Goal: Task Accomplishment & Management: Use online tool/utility

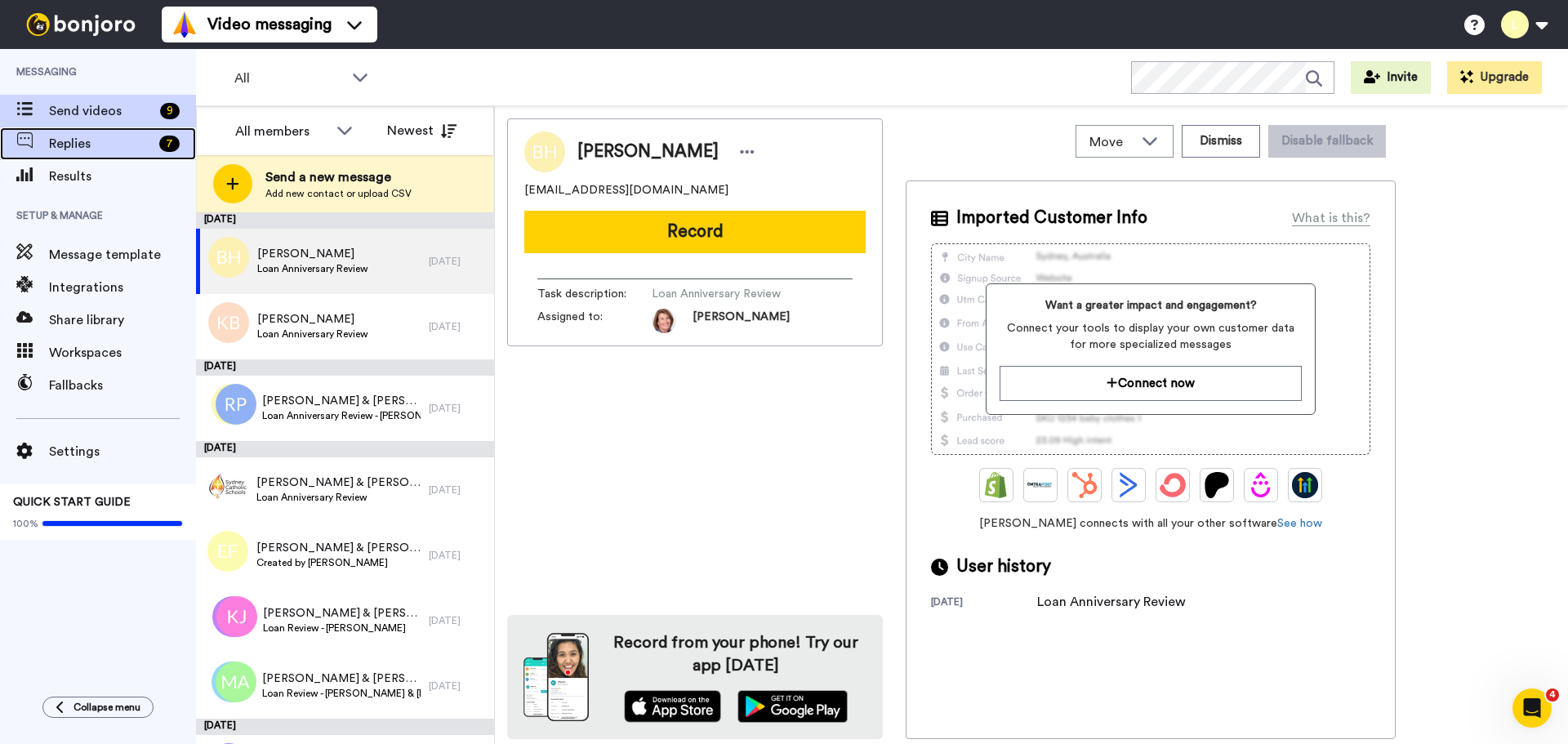
click at [143, 139] on span "Replies" at bounding box center [100, 143] width 103 height 19
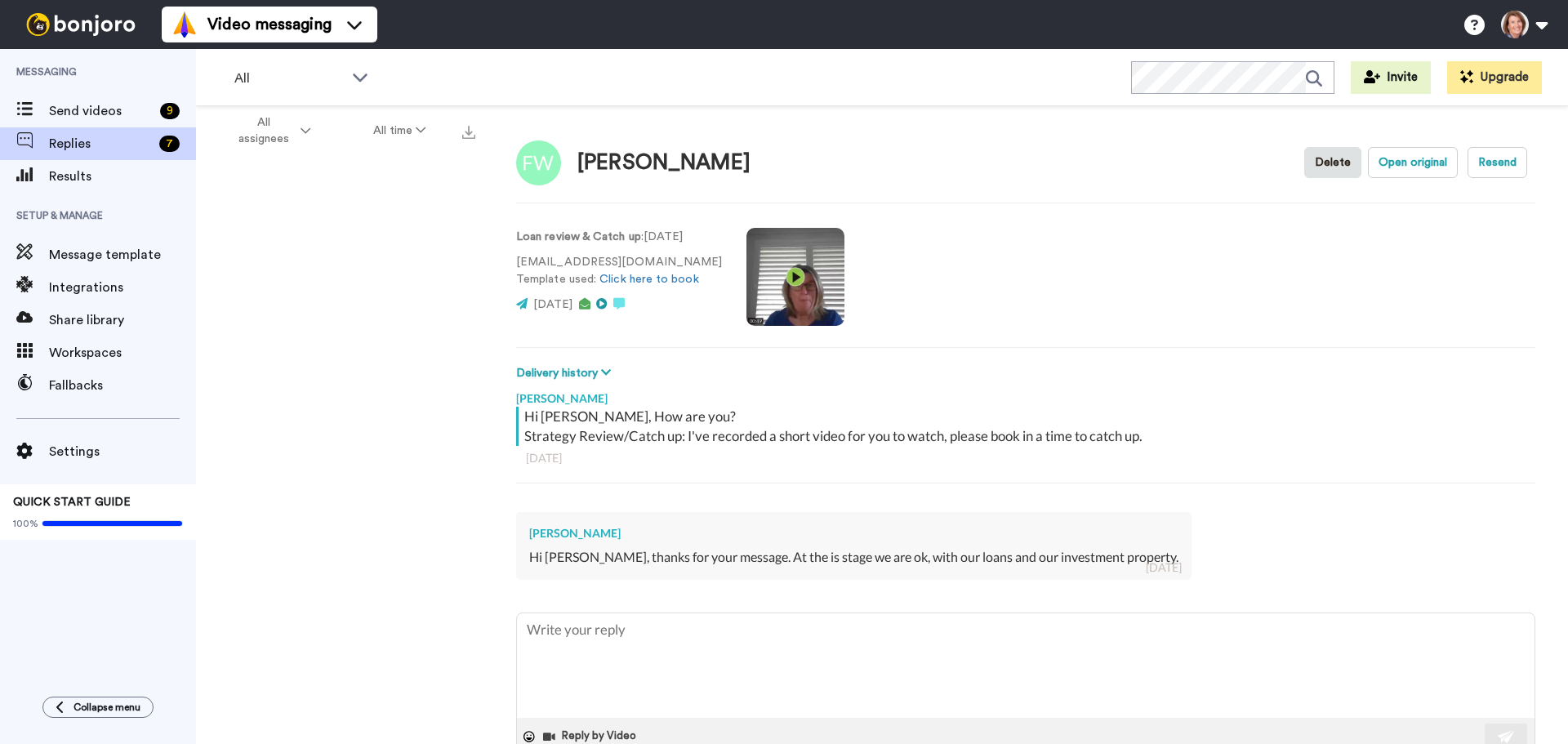
type textarea "x"
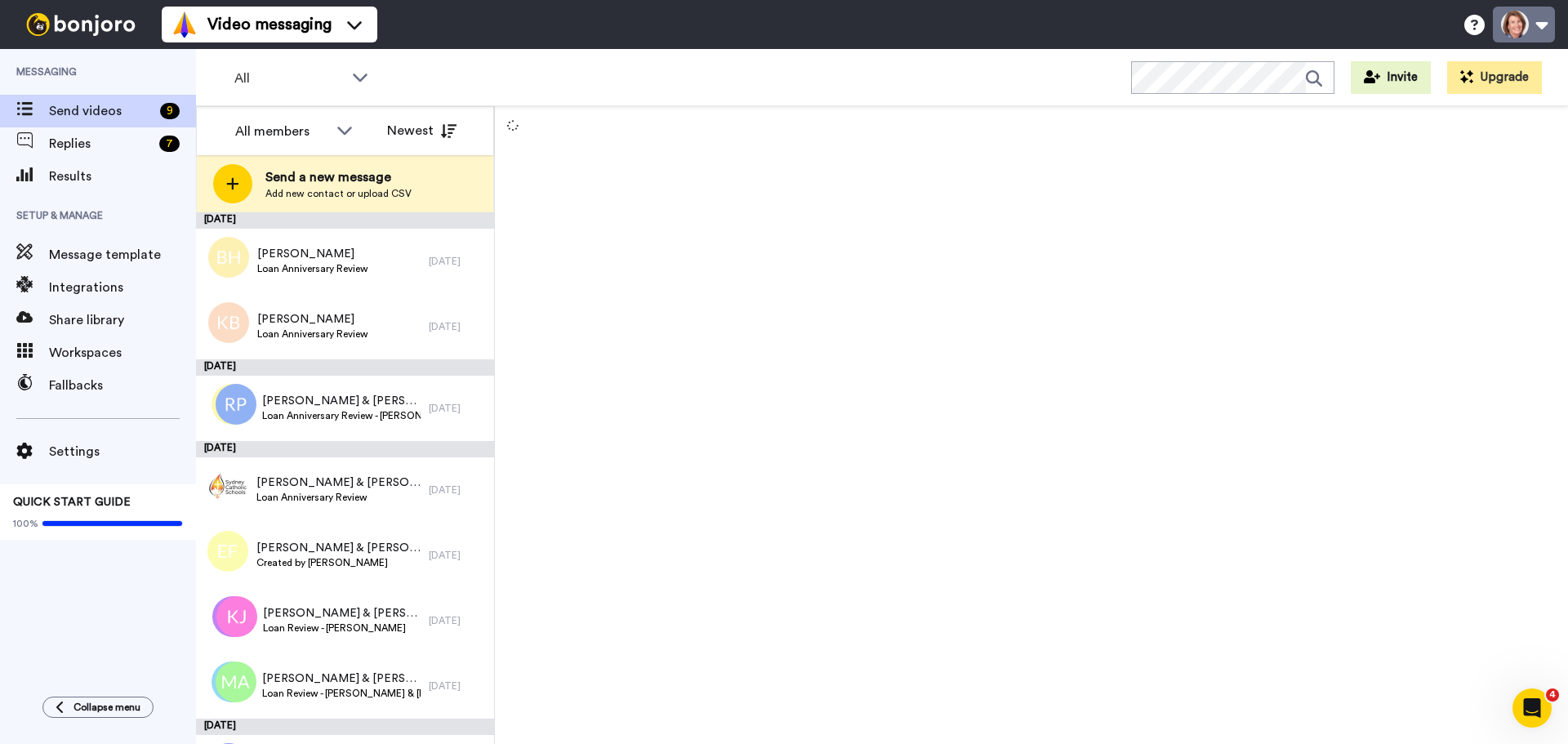
click at [1528, 17] on button at bounding box center [1523, 24] width 62 height 36
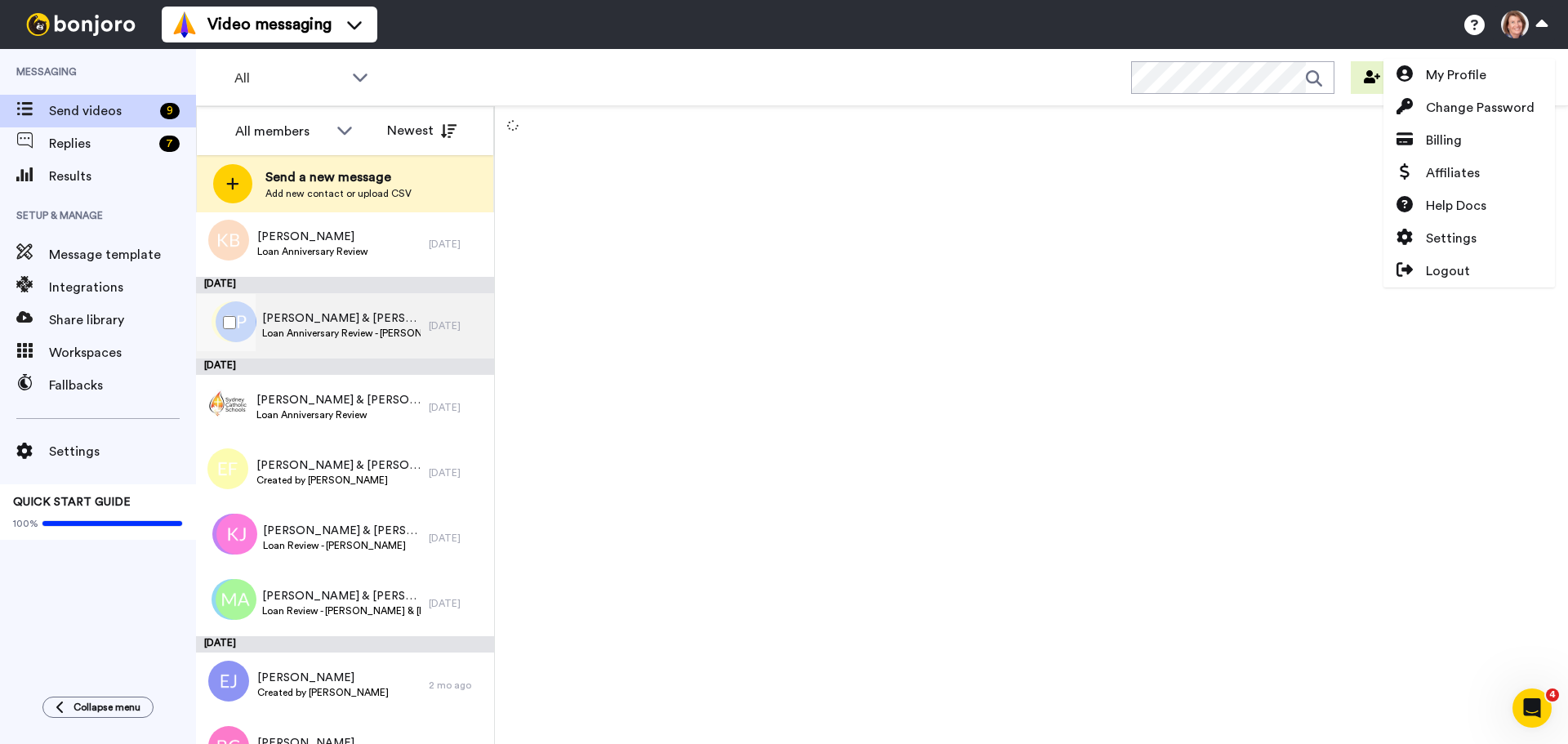
scroll to position [122, 0]
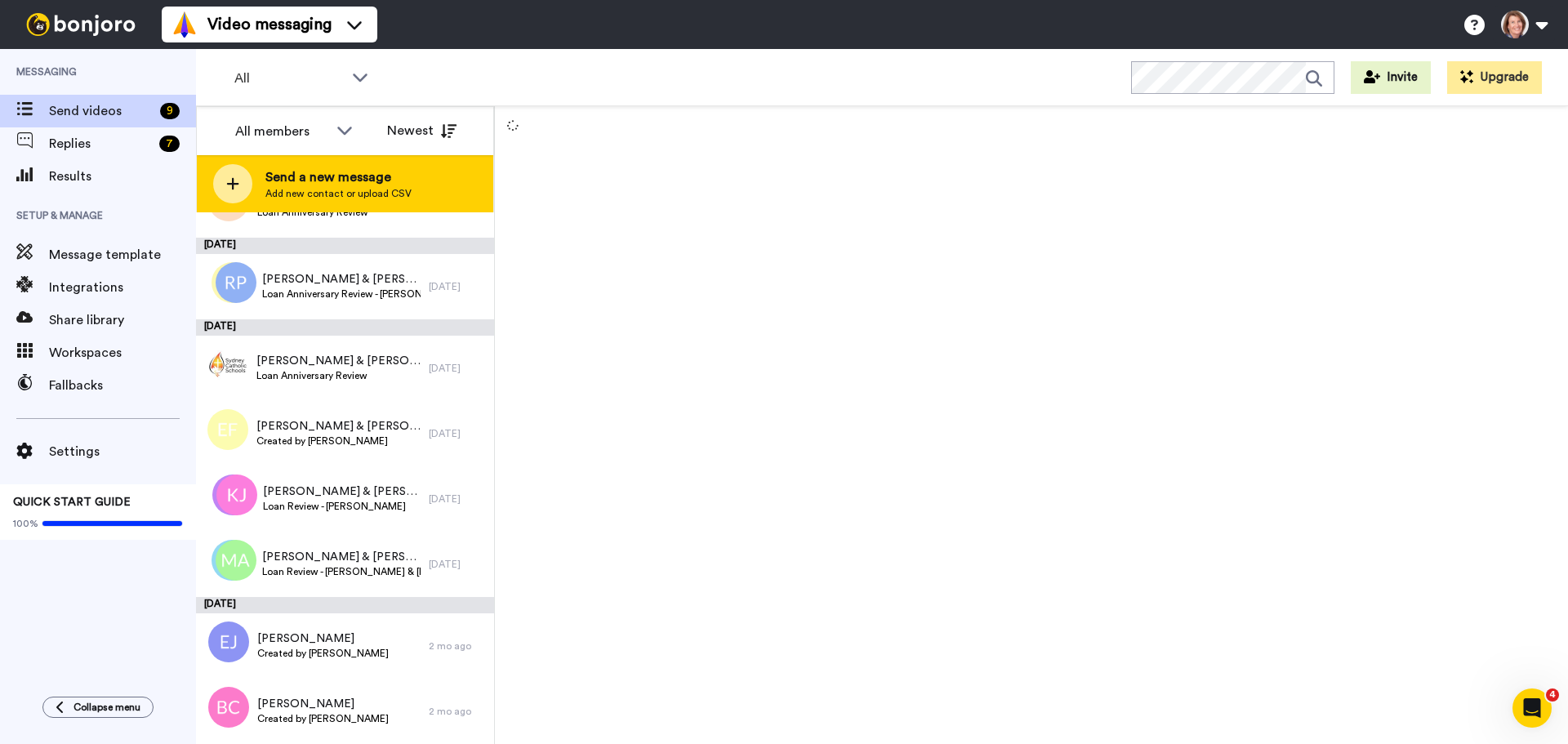
click at [283, 188] on span "Add new contact or upload CSV" at bounding box center [338, 194] width 146 height 13
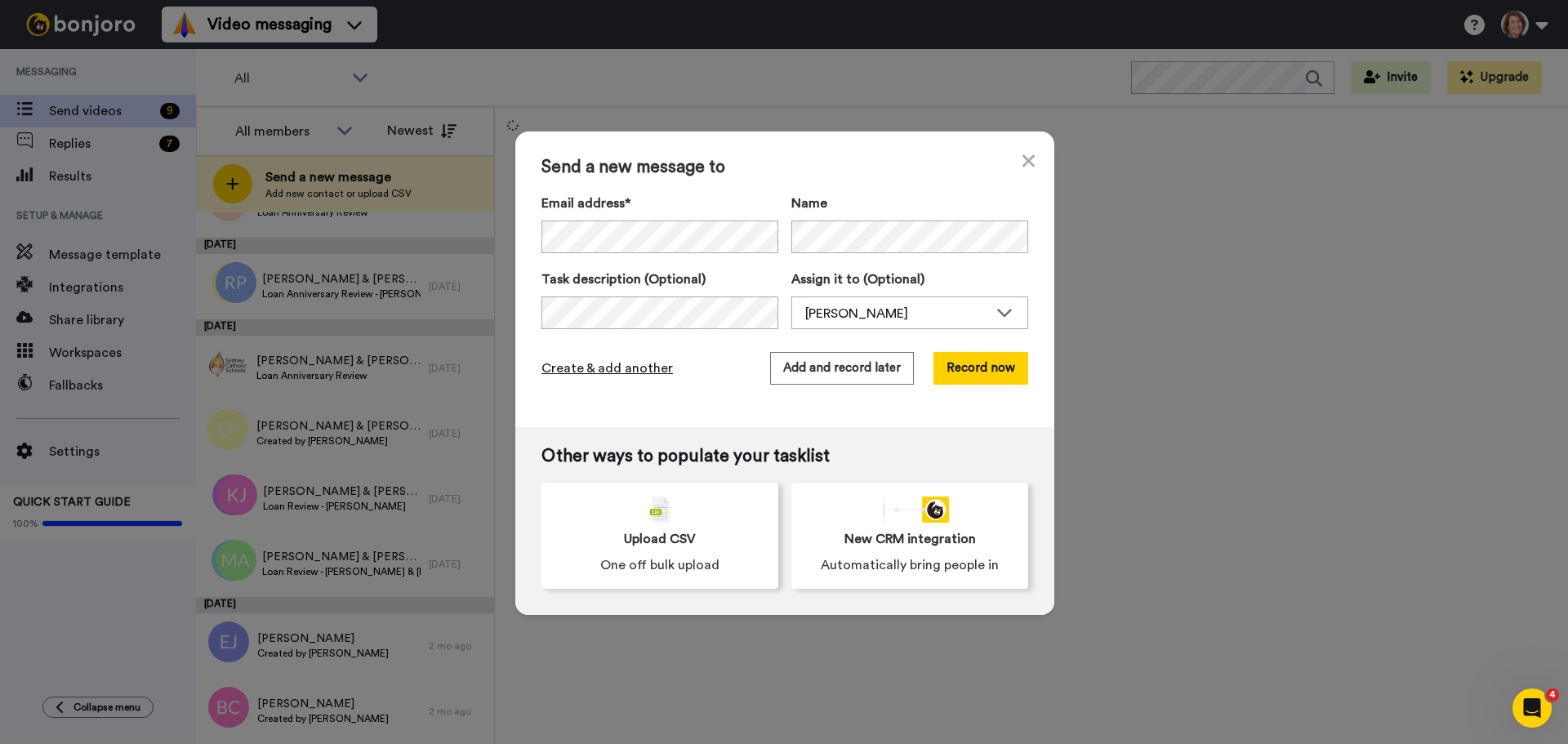
click at [619, 372] on span "Create & add another" at bounding box center [607, 368] width 132 height 19
click at [867, 374] on button "Add and record later" at bounding box center [842, 368] width 144 height 33
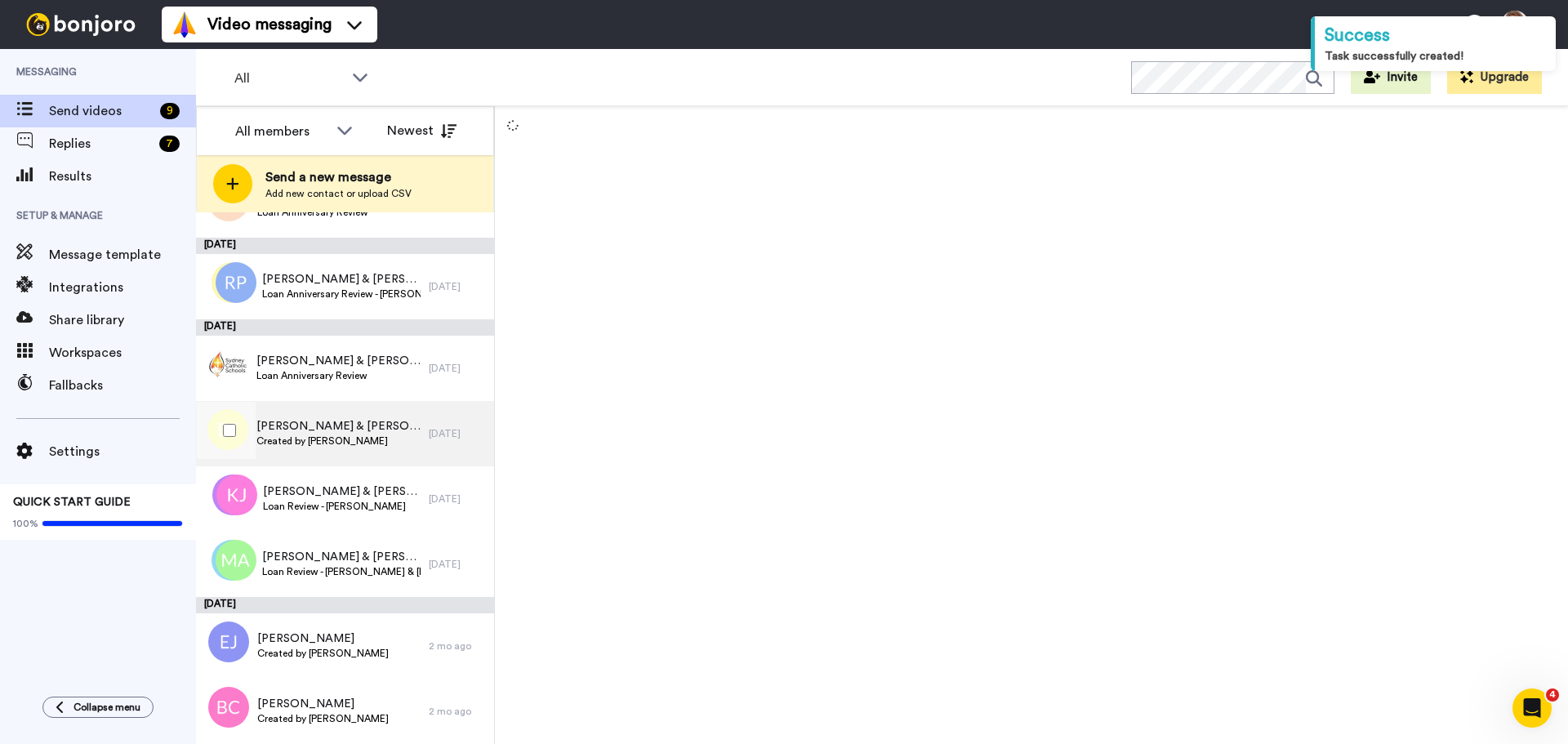
scroll to position [0, 0]
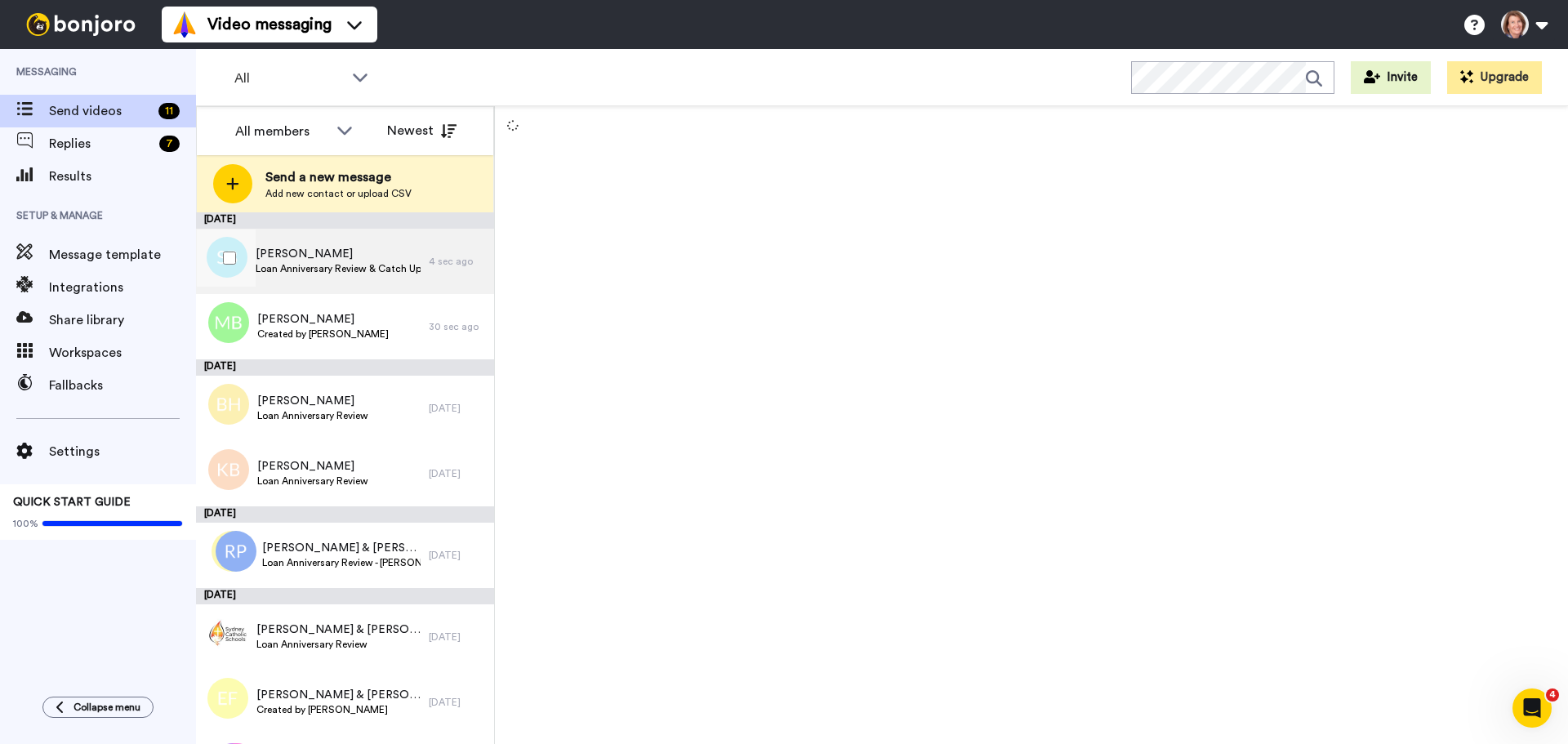
click at [356, 268] on span "Loan Anniversary Review & Catch Up - [PERSON_NAME]" at bounding box center [338, 269] width 165 height 13
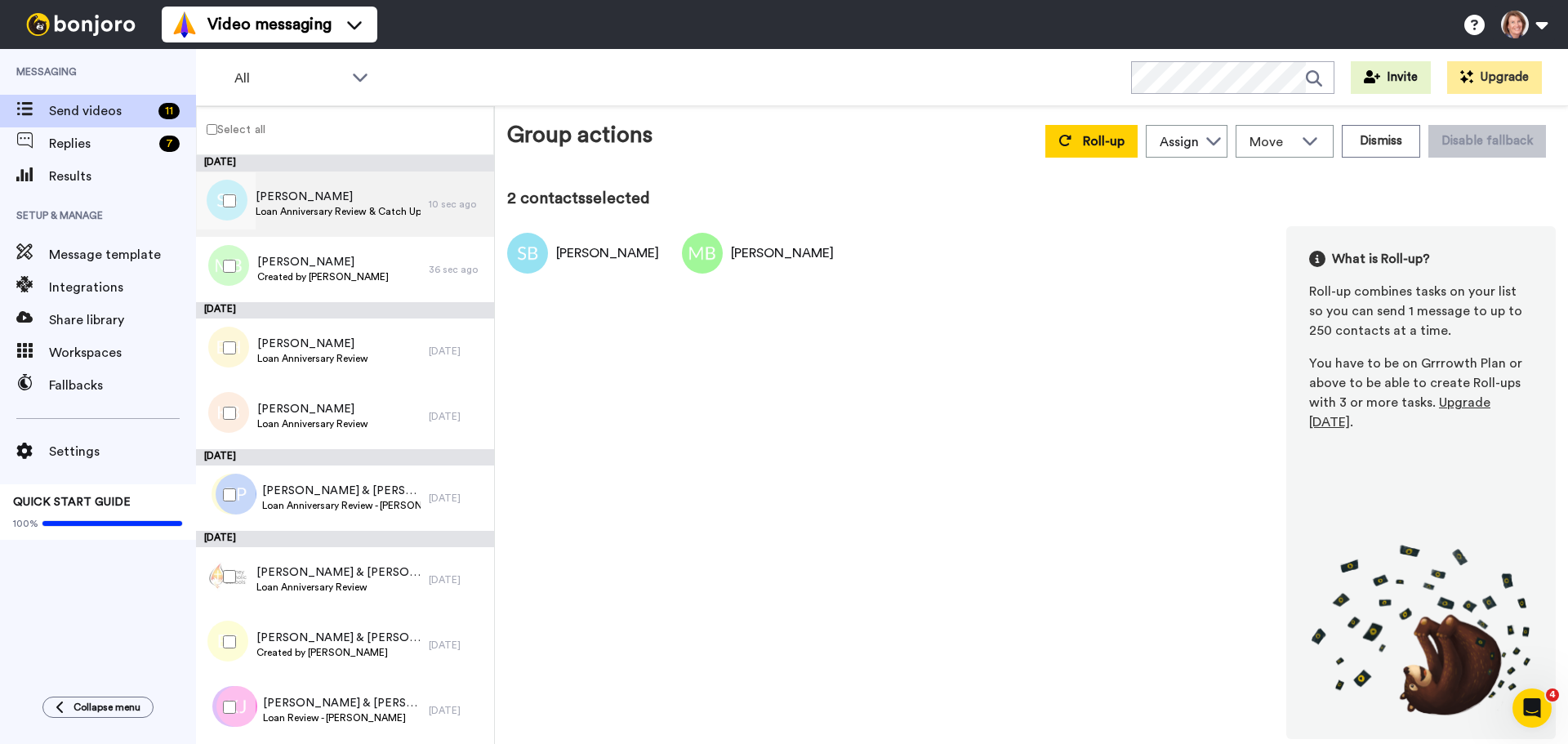
click at [340, 200] on span "[PERSON_NAME]" at bounding box center [338, 196] width 165 height 16
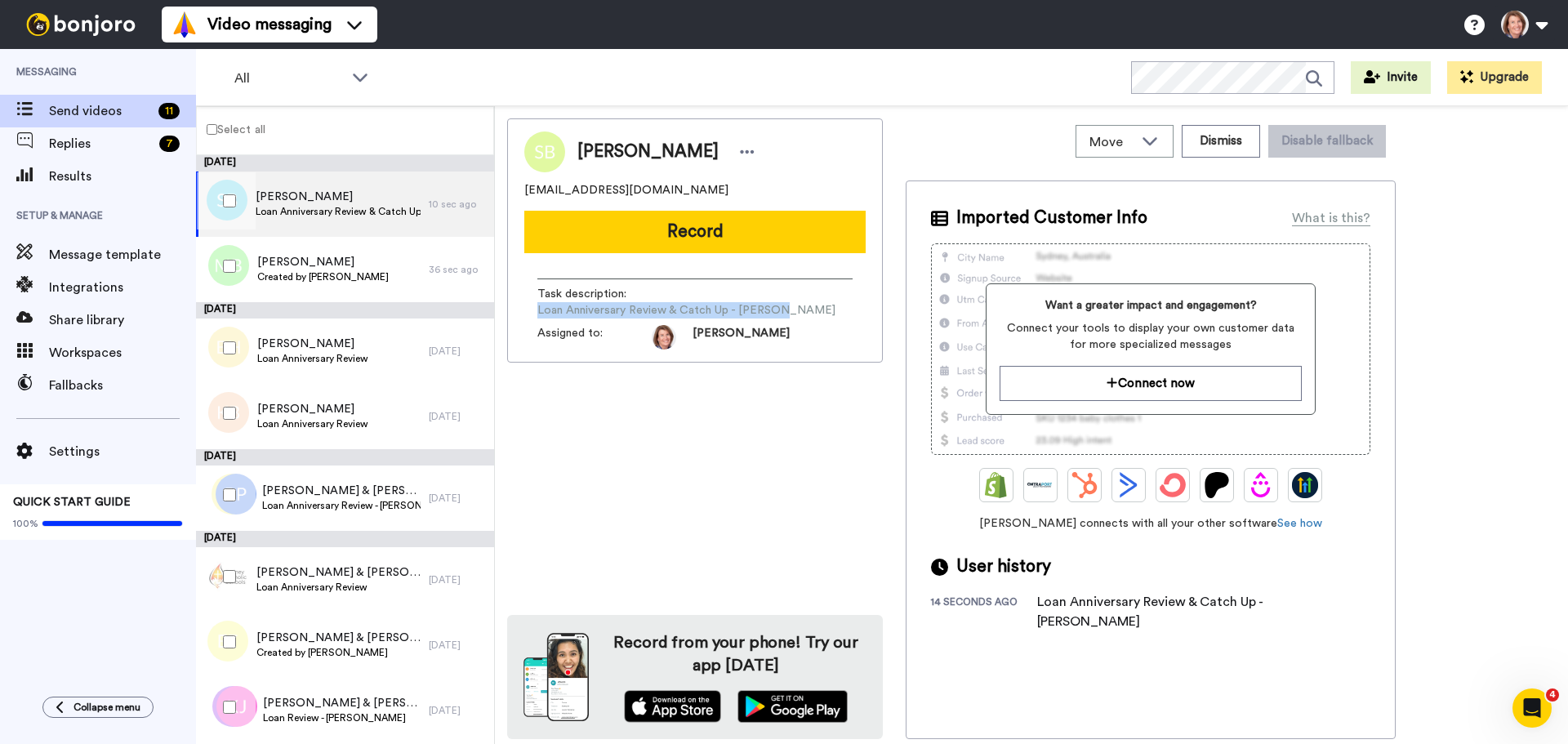
drag, startPoint x: 790, startPoint y: 310, endPoint x: 534, endPoint y: 309, distance: 256.0
click at [534, 309] on div "Task description : Loan Anniversary Review & Catch Up - [PERSON_NAME] Assigned …" at bounding box center [695, 307] width 341 height 83
copy span "Loan Anniversary Review & Catch Up - [PERSON_NAME]"
click at [1145, 132] on icon at bounding box center [1149, 139] width 19 height 16
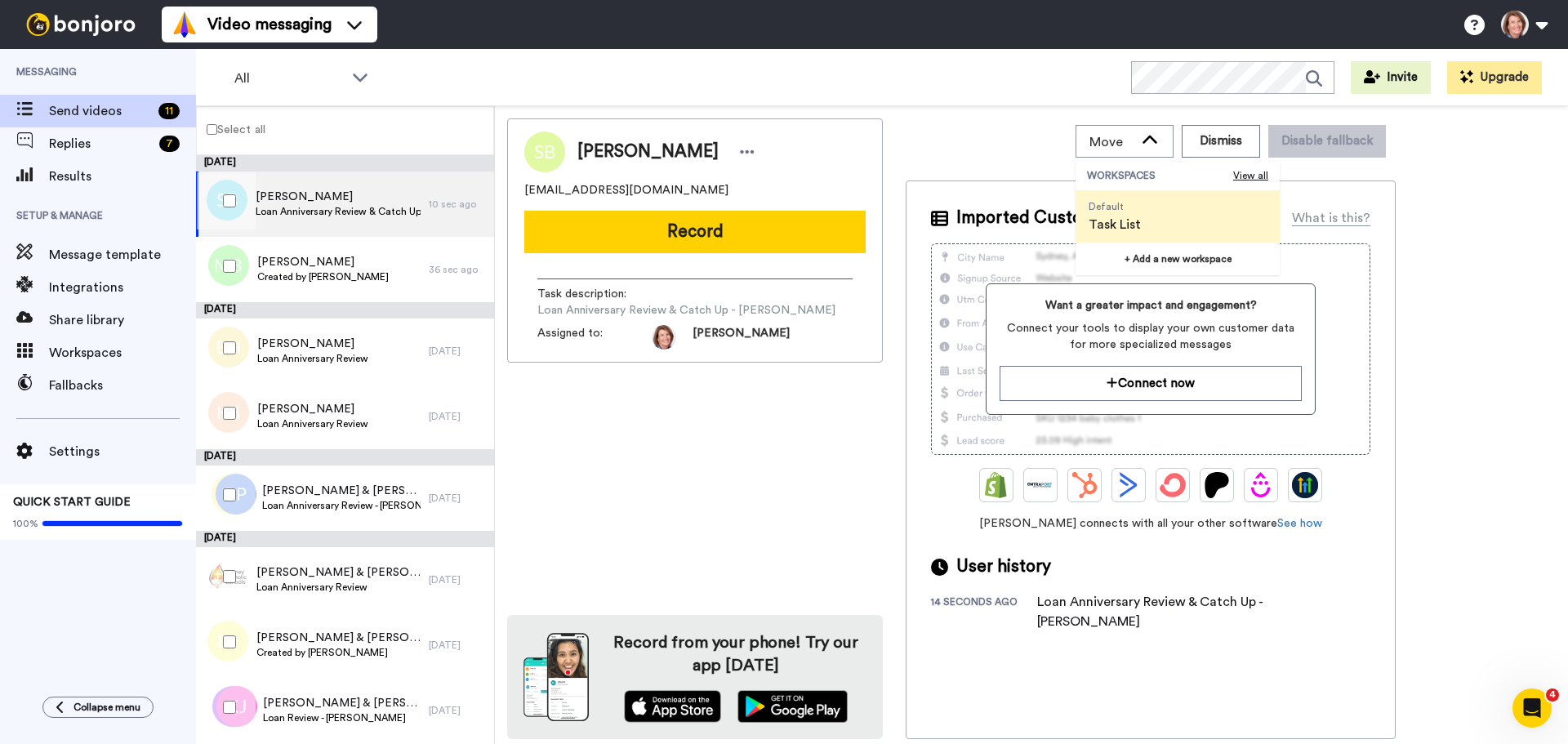
click at [643, 483] on div "[PERSON_NAME] [EMAIL_ADDRESS][DOMAIN_NAME] Record Task description : Loan Anniv…" at bounding box center [695, 428] width 375 height 621
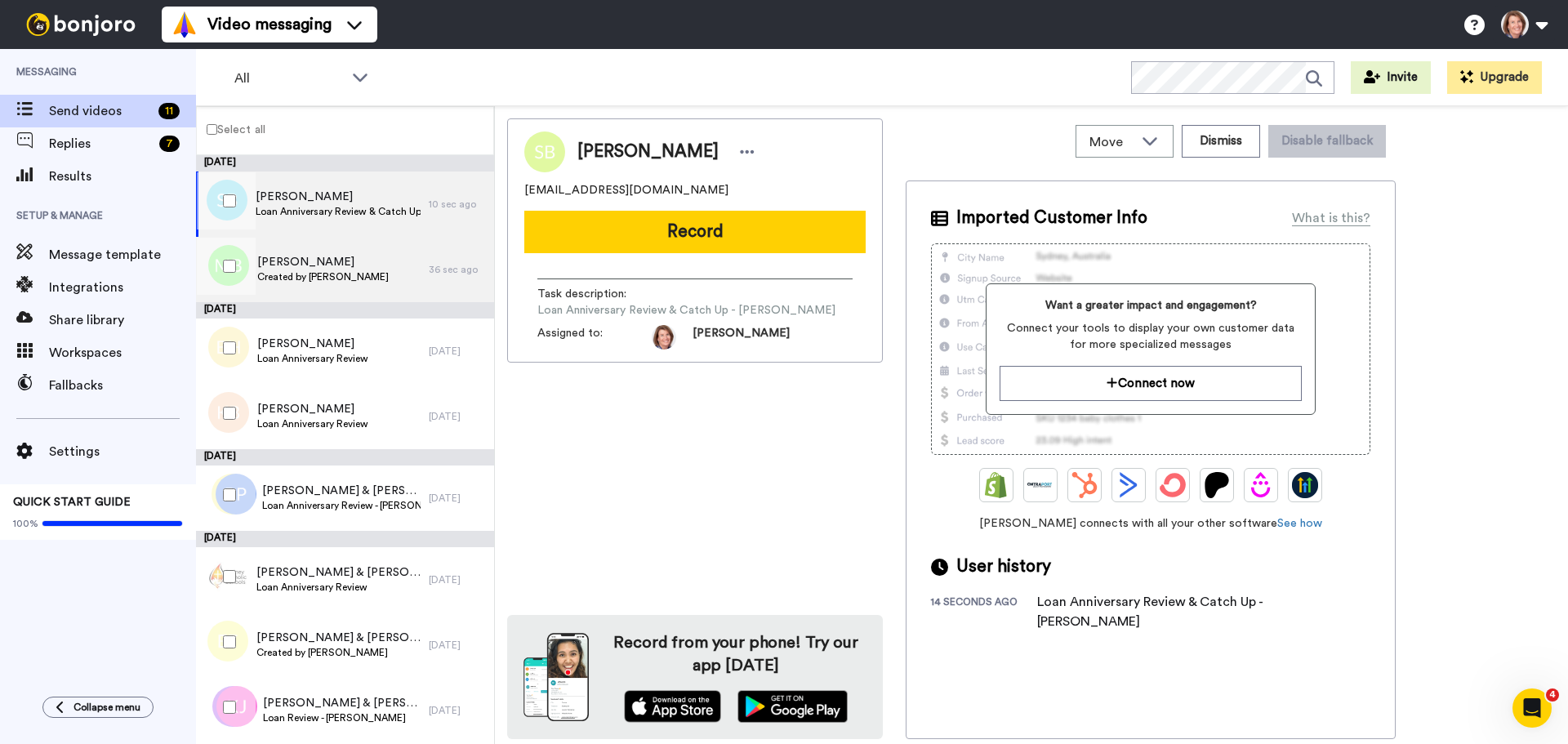
click at [337, 259] on span "[PERSON_NAME]" at bounding box center [323, 261] width 132 height 16
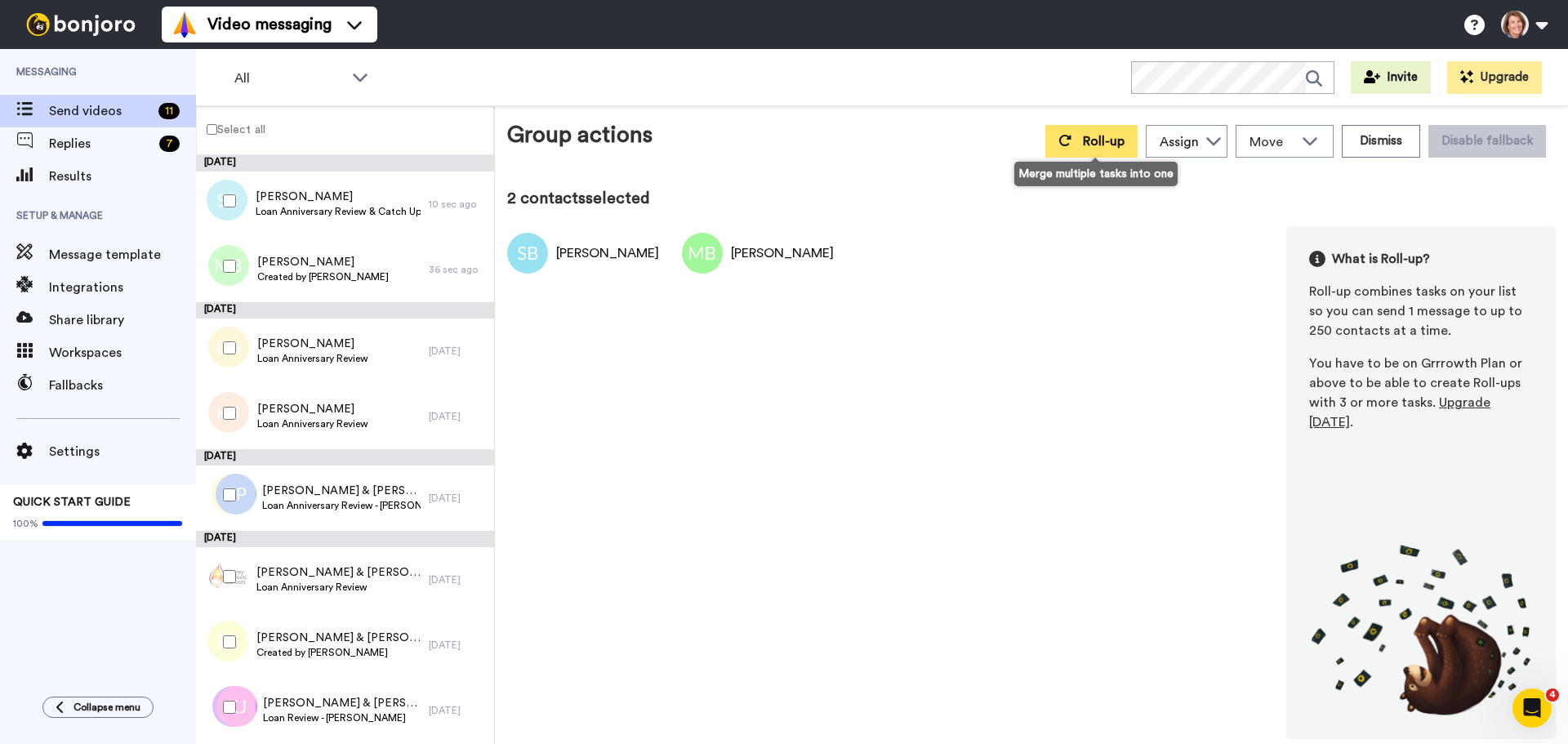
click at [1083, 144] on button "Roll-up" at bounding box center [1091, 141] width 92 height 33
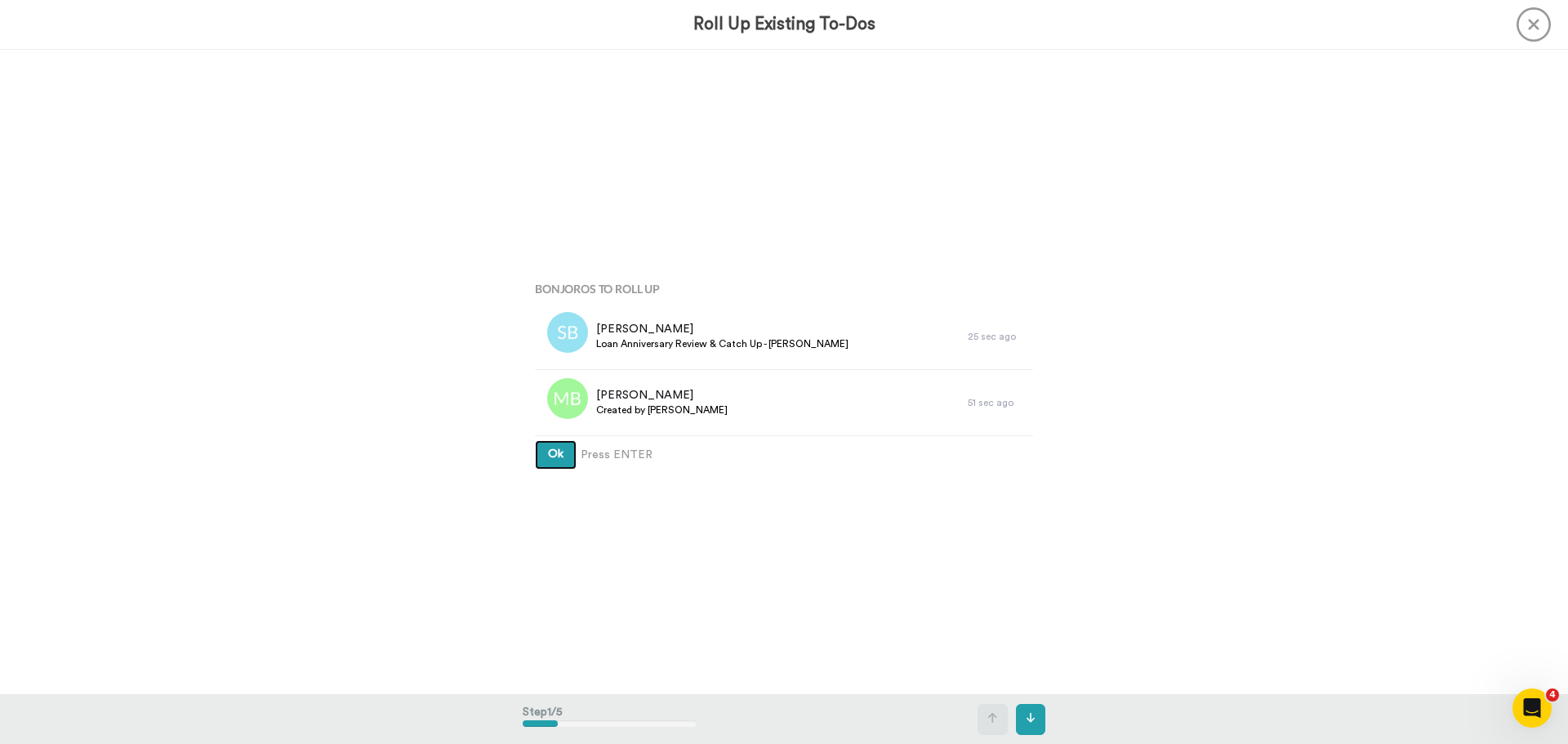
click at [555, 460] on button "Ok" at bounding box center [556, 454] width 42 height 29
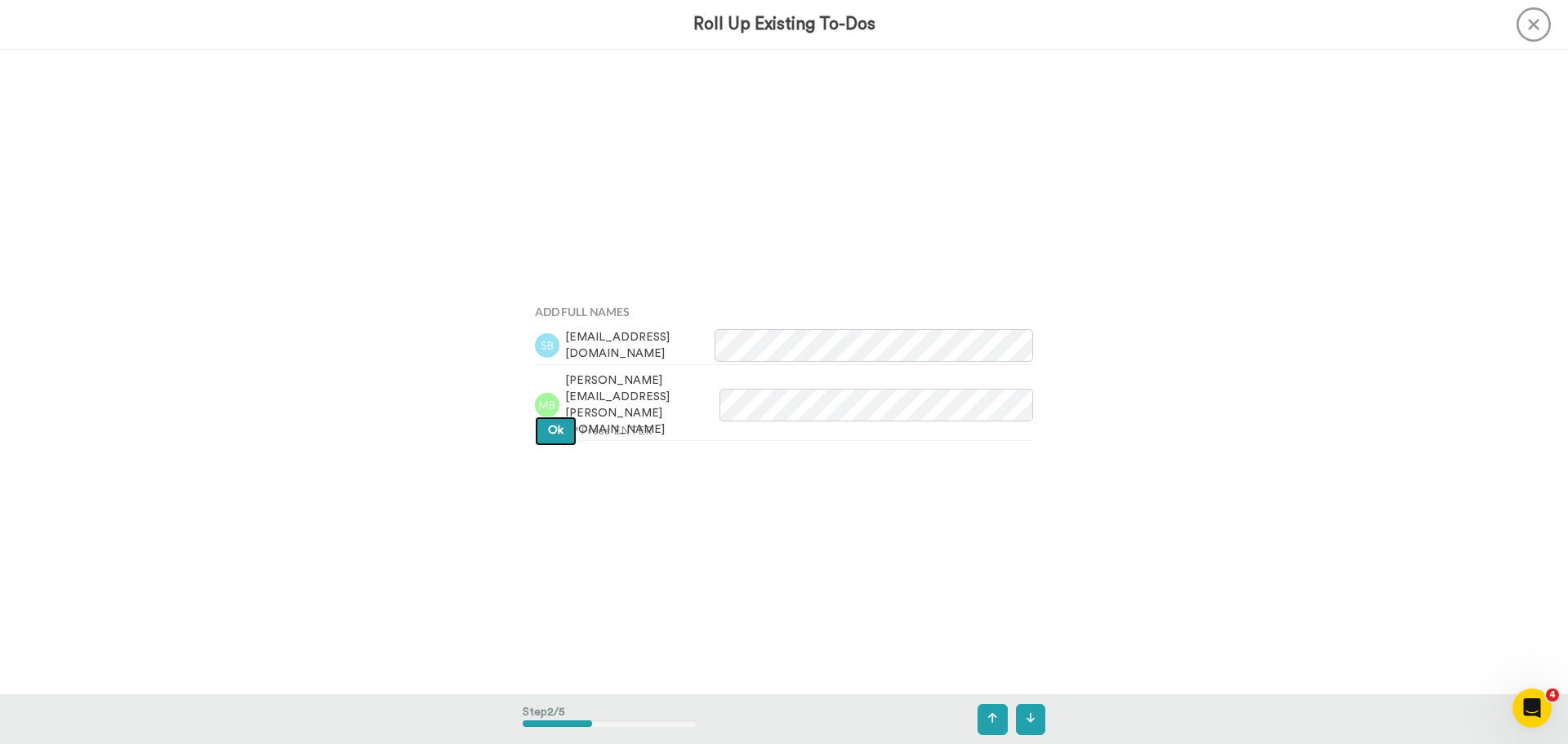
click at [559, 427] on button "Ok" at bounding box center [556, 431] width 42 height 29
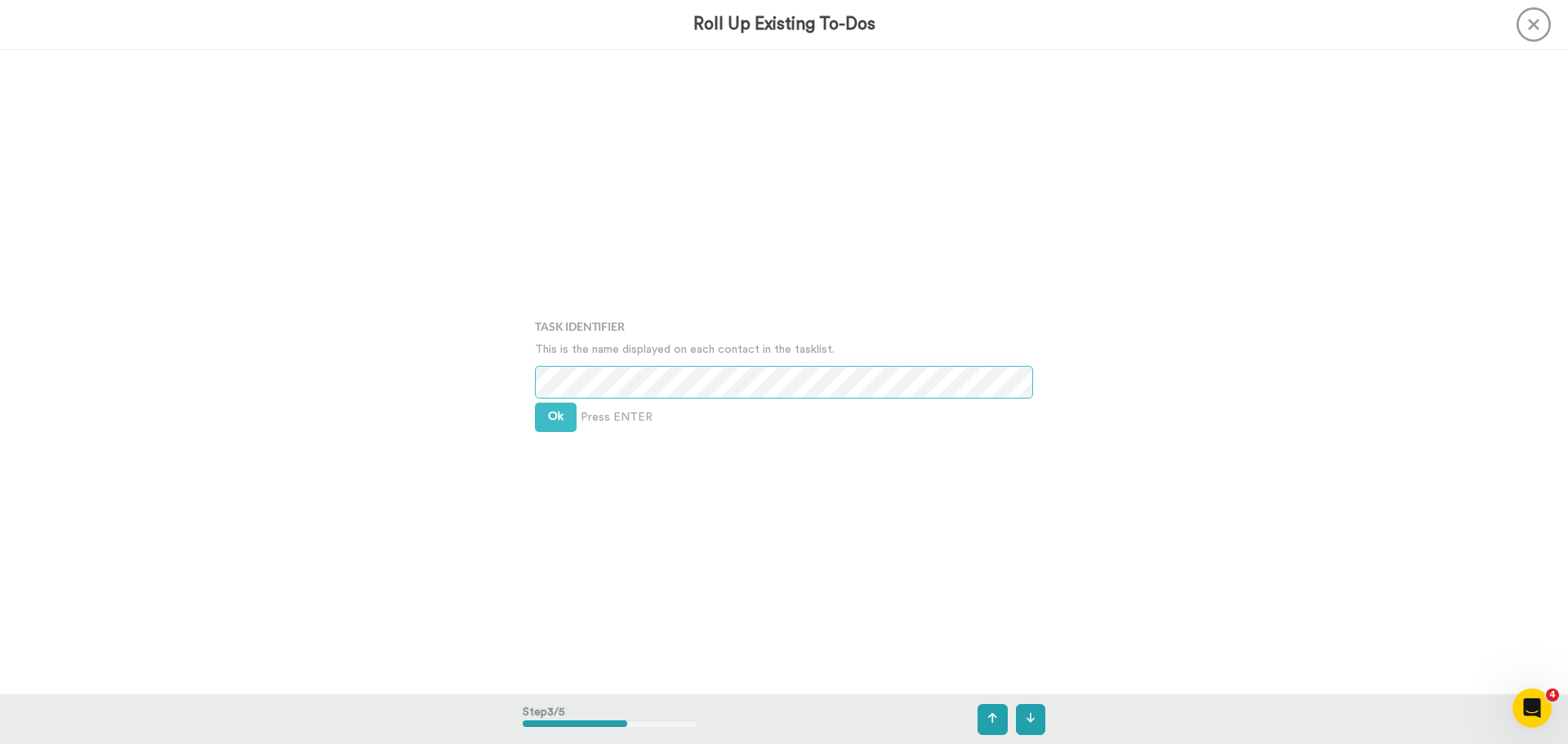
scroll to position [1290, 0]
click at [564, 415] on button "Ok" at bounding box center [556, 416] width 42 height 29
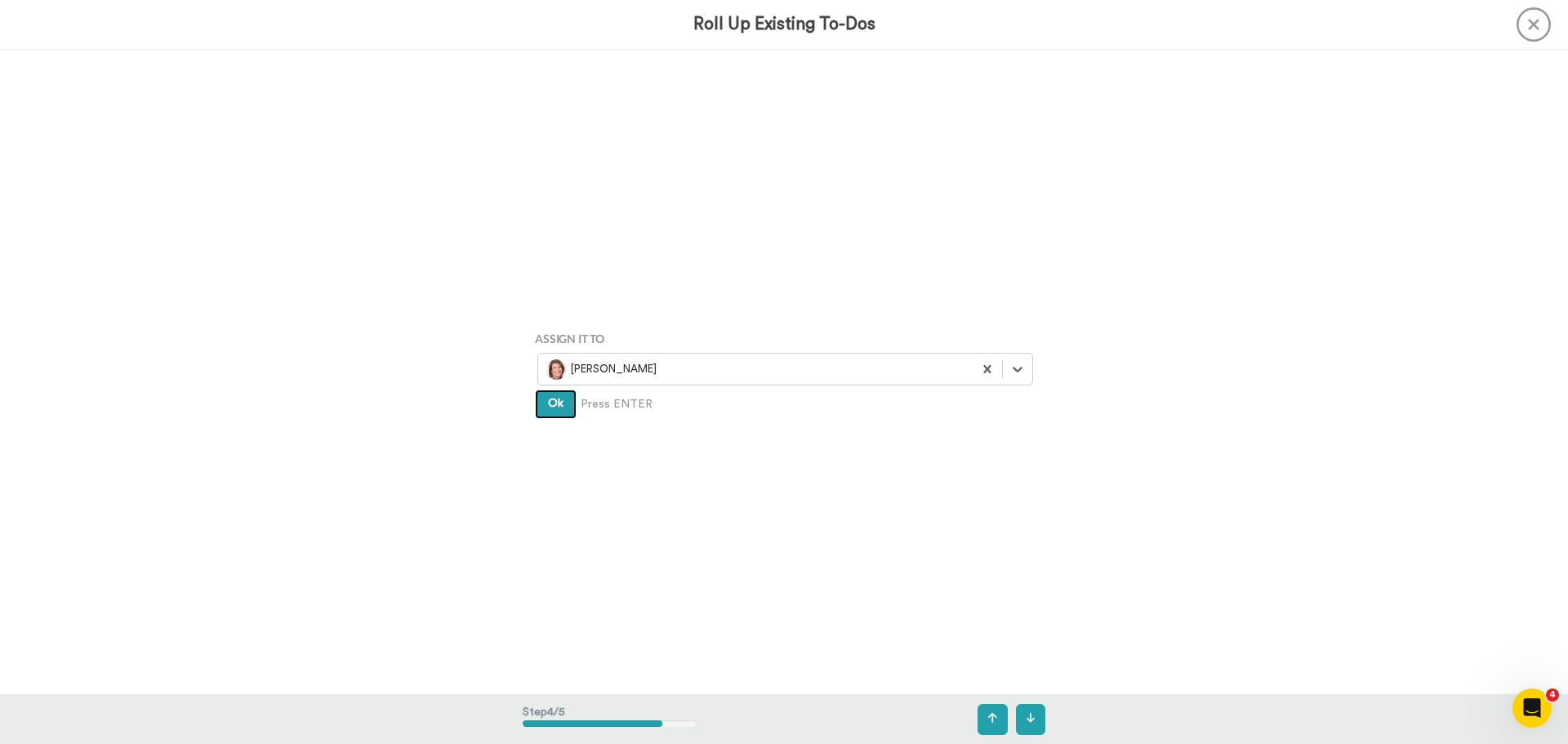
click at [564, 415] on button "Ok" at bounding box center [556, 404] width 42 height 29
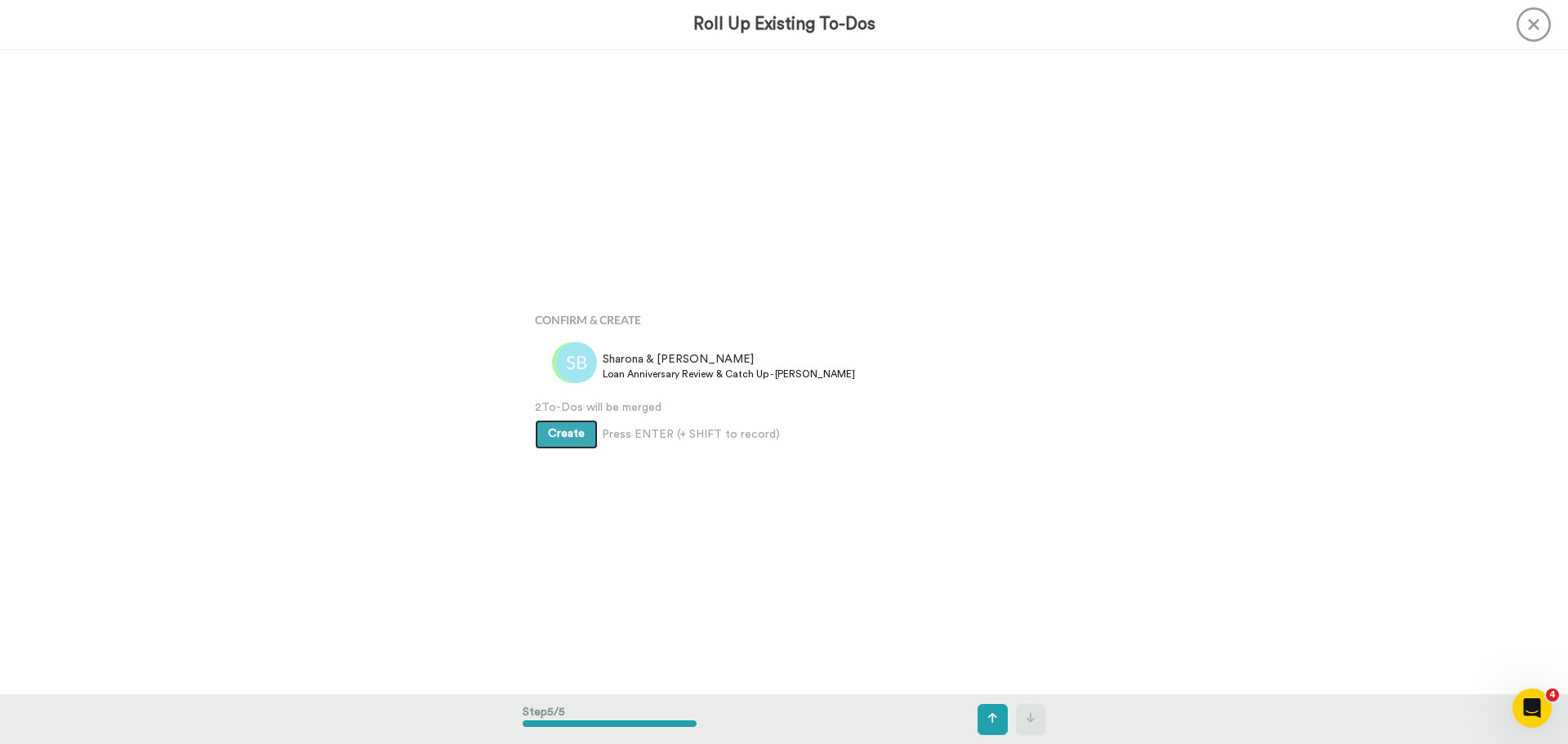
scroll to position [2578, 0]
click at [564, 415] on button "Create" at bounding box center [566, 429] width 63 height 29
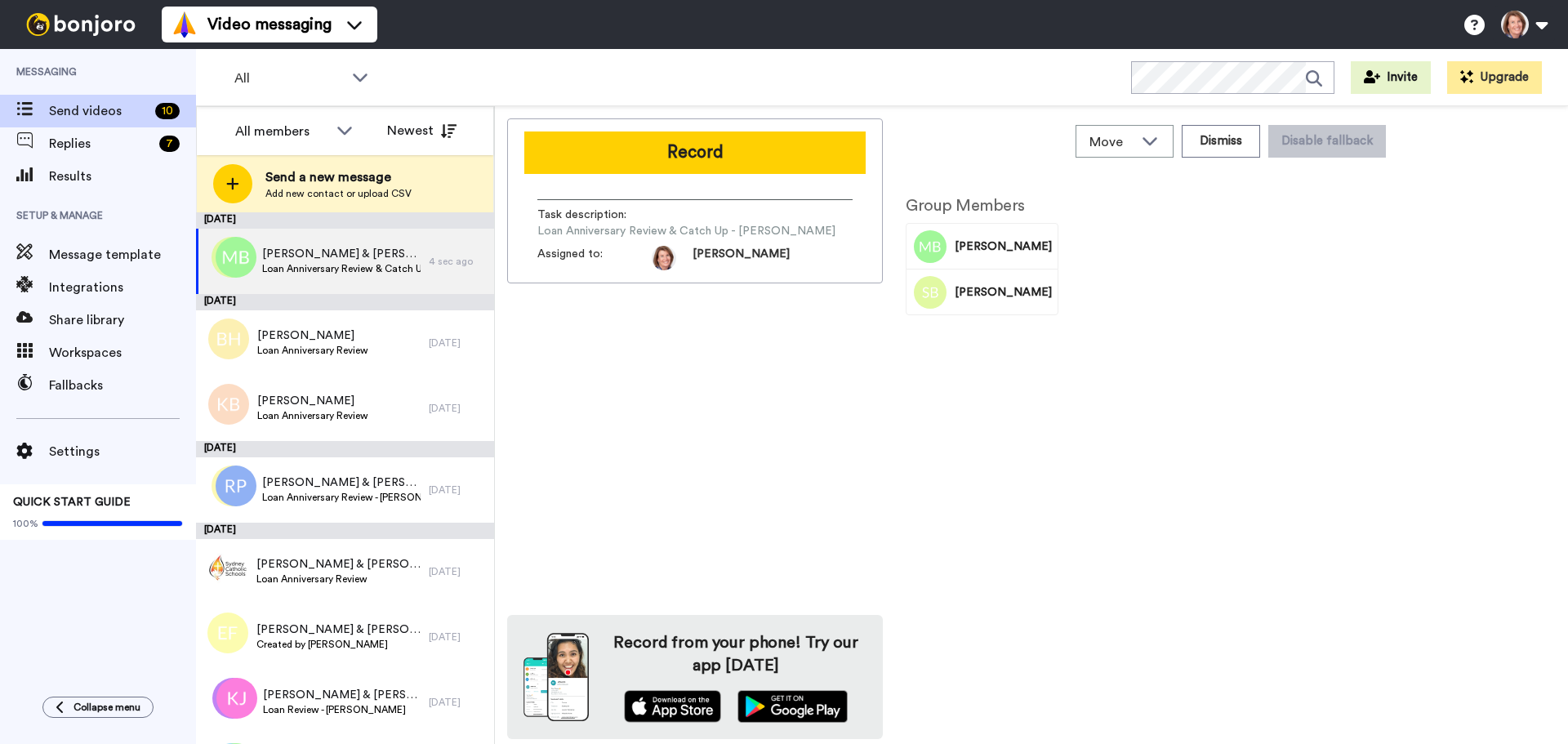
click at [687, 407] on div "Record Task description : Loan Anniversary Review & Catch Up - Behrens Assigned…" at bounding box center [695, 428] width 375 height 621
click at [992, 466] on div "Group Members Michael Behrens Sharona Behrens" at bounding box center [982, 459] width 177 height 558
